Goal: Find specific page/section: Find specific page/section

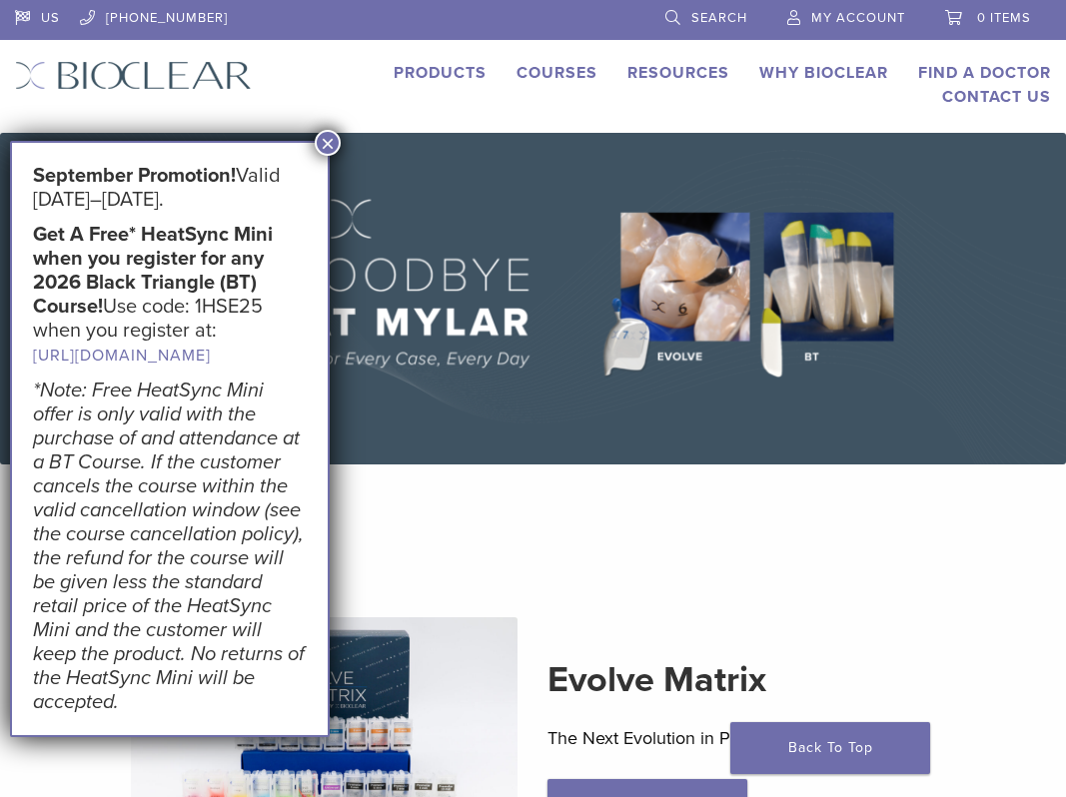
click at [328, 136] on button "×" at bounding box center [328, 143] width 26 height 26
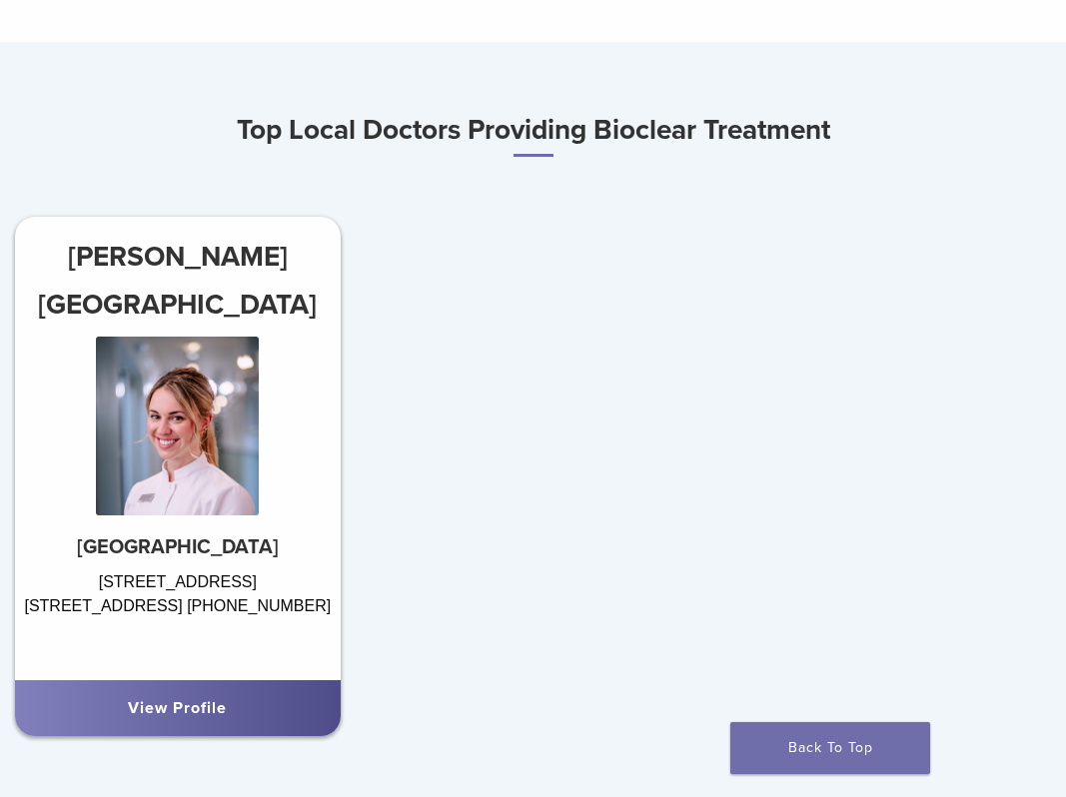
scroll to position [995, 0]
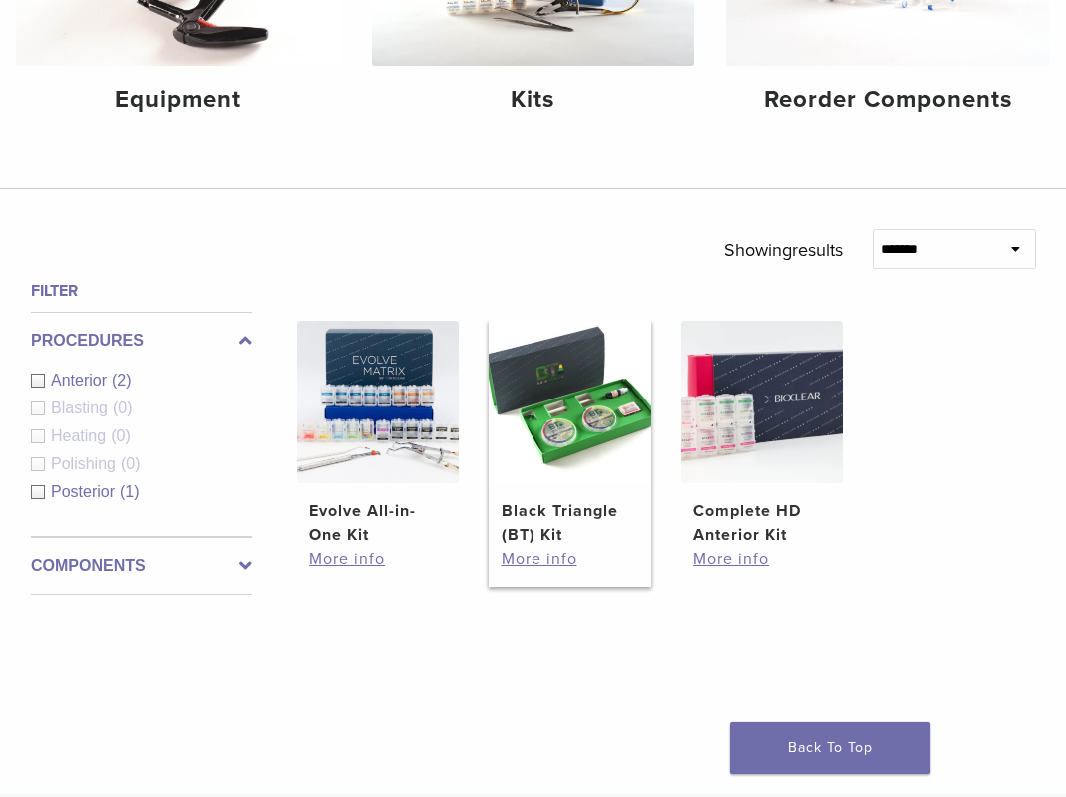
scroll to position [329, 0]
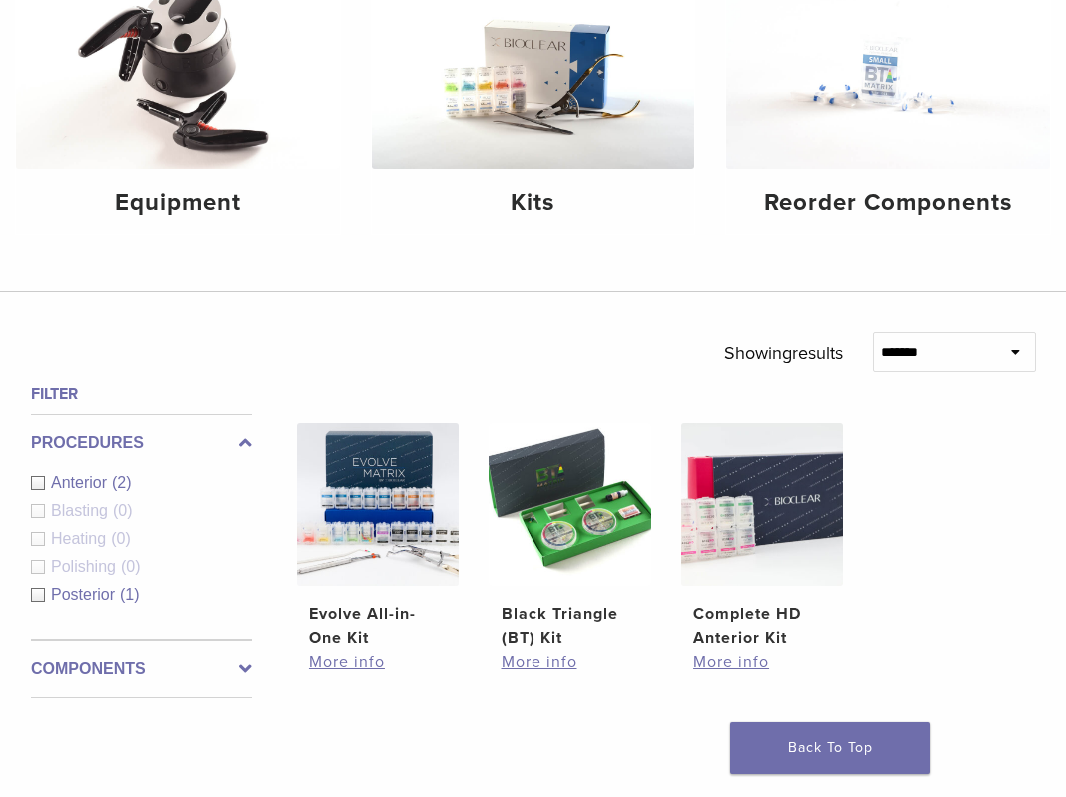
click at [37, 482] on div "Anterior (2)" at bounding box center [141, 484] width 221 height 24
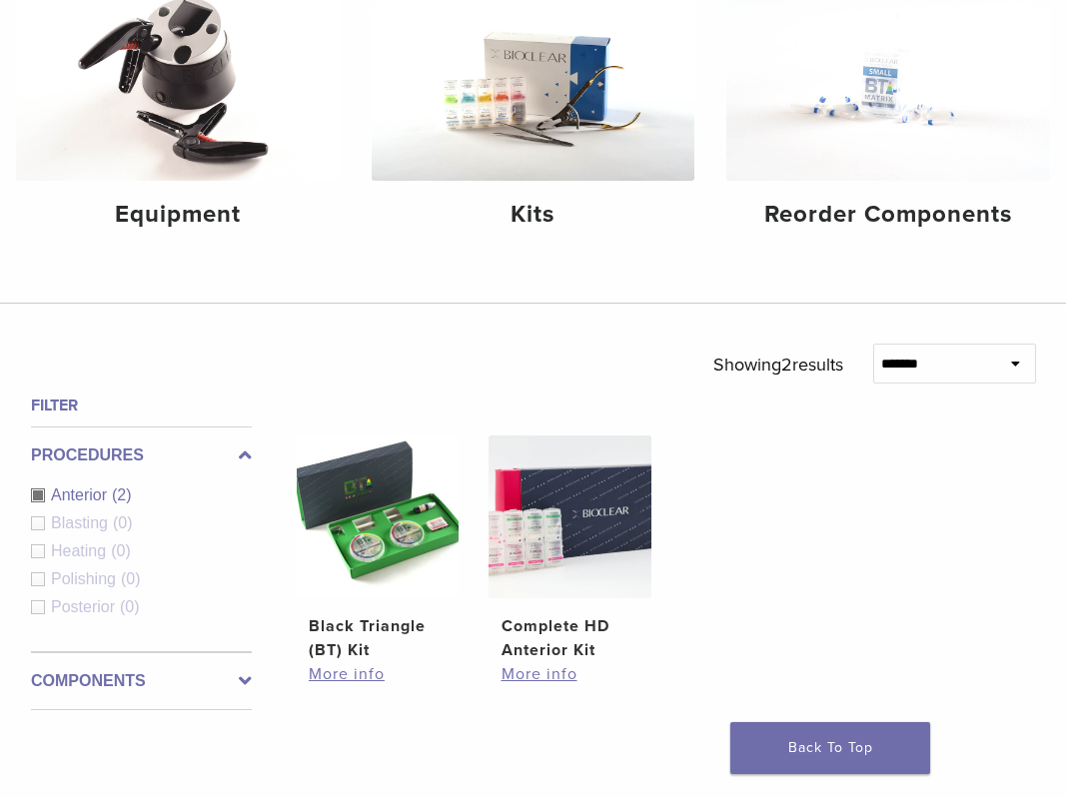
scroll to position [304, 0]
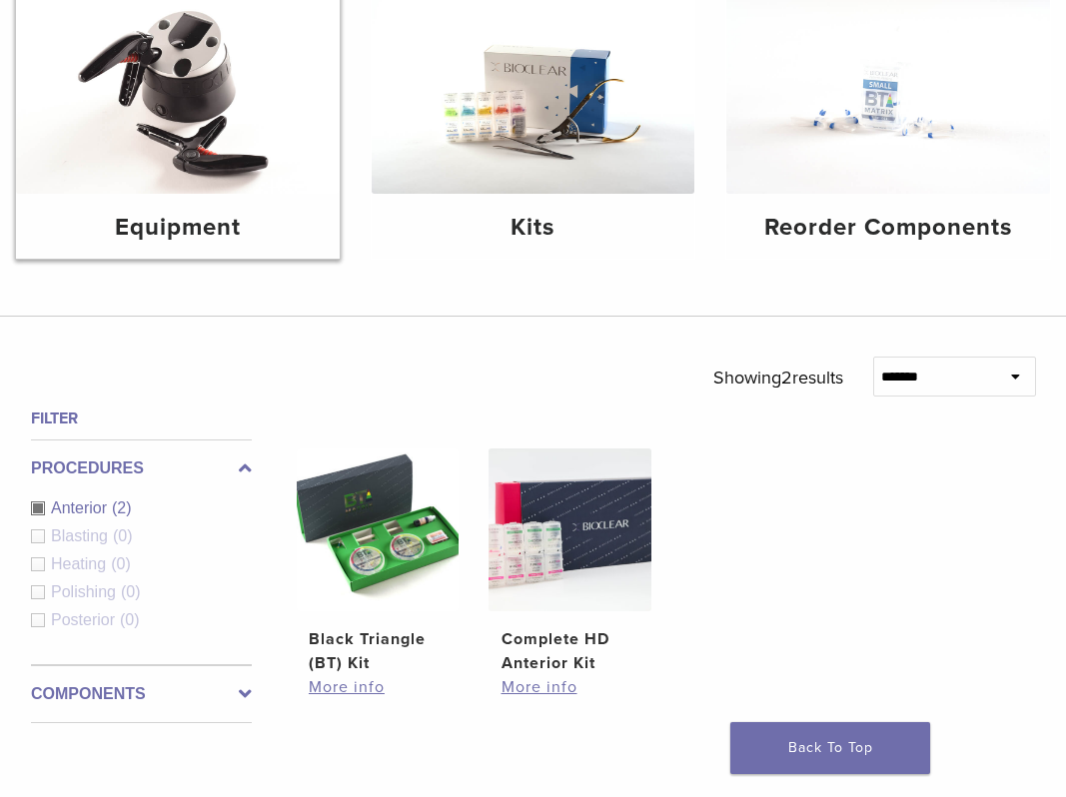
click at [216, 153] on img at bounding box center [178, 86] width 324 height 216
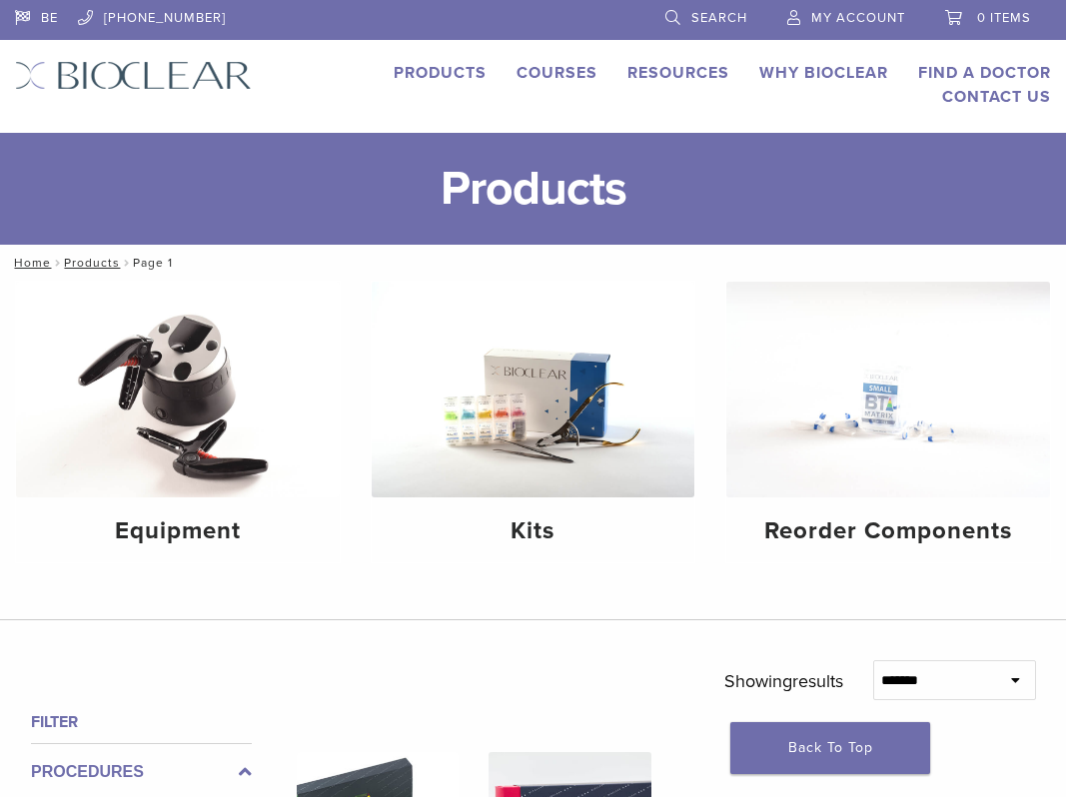
drag, startPoint x: 235, startPoint y: 83, endPoint x: 714, endPoint y: 711, distance: 790.4
click at [327, 87] on div "Products Courses Resources Expand child menu Technique Guides, IFU, & SDS Why B…" at bounding box center [666, 85] width 829 height 48
